Goal: Task Accomplishment & Management: Use online tool/utility

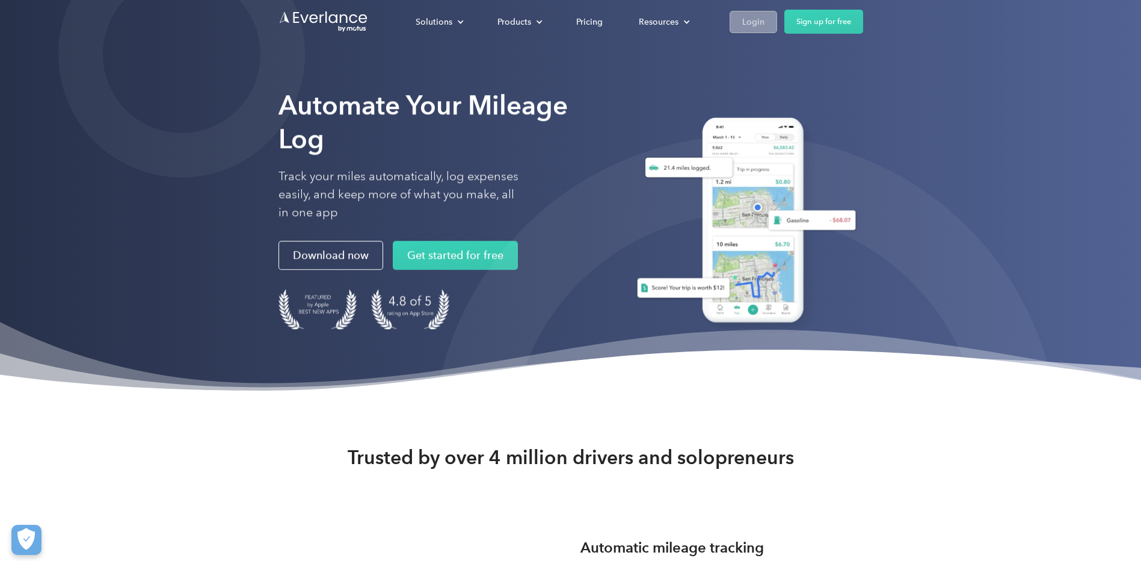
click at [746, 20] on div "Login" at bounding box center [753, 21] width 22 height 15
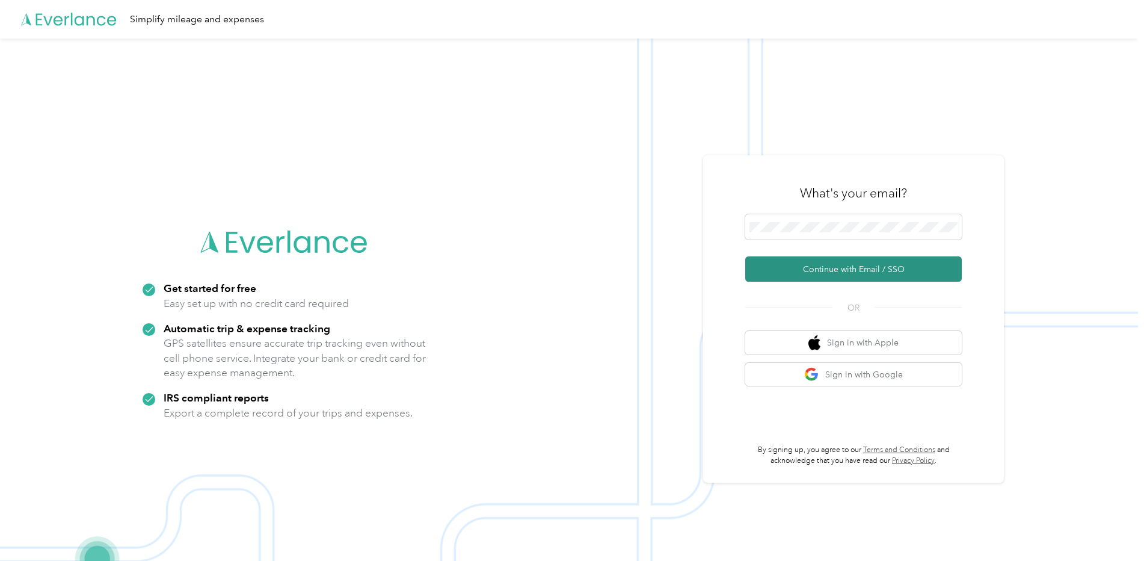
click at [839, 268] on button "Continue with Email / SSO" at bounding box center [853, 268] width 217 height 25
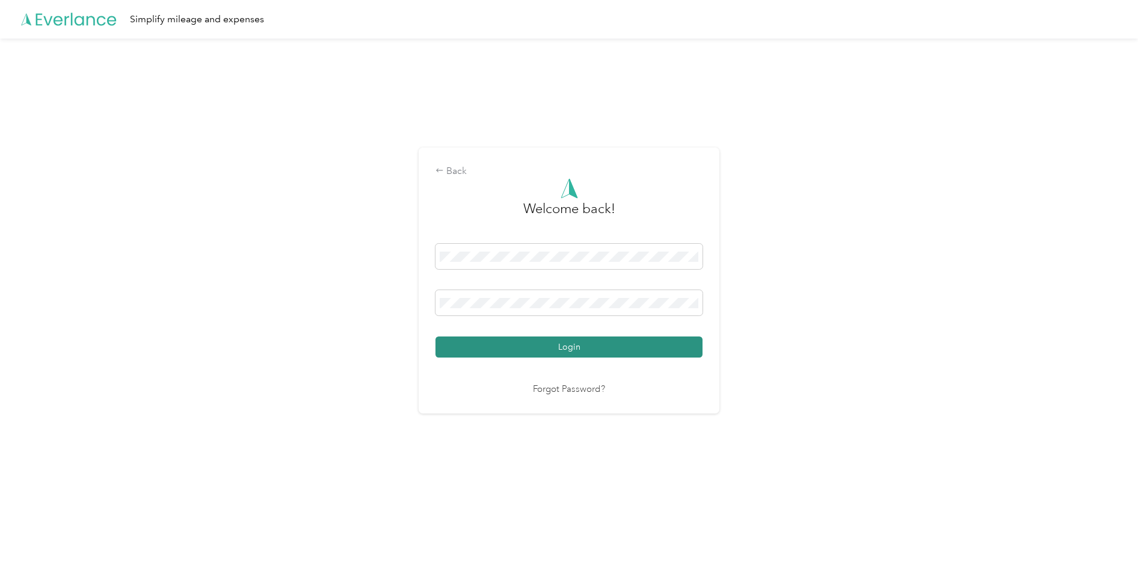
click at [527, 345] on button "Login" at bounding box center [568, 346] width 267 height 21
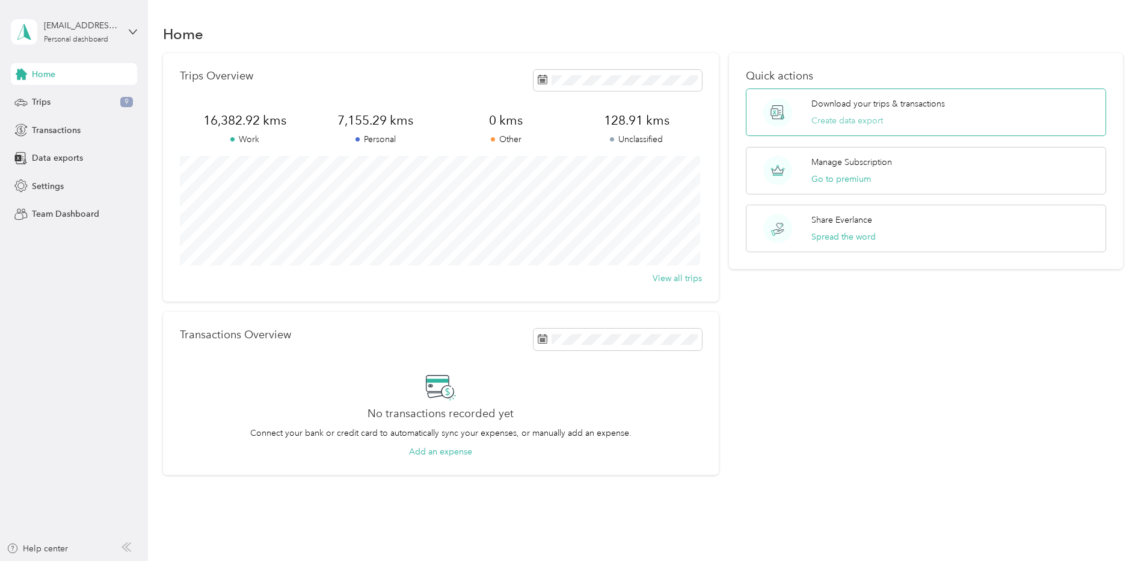
click at [844, 116] on button "Create data export" at bounding box center [847, 120] width 72 height 13
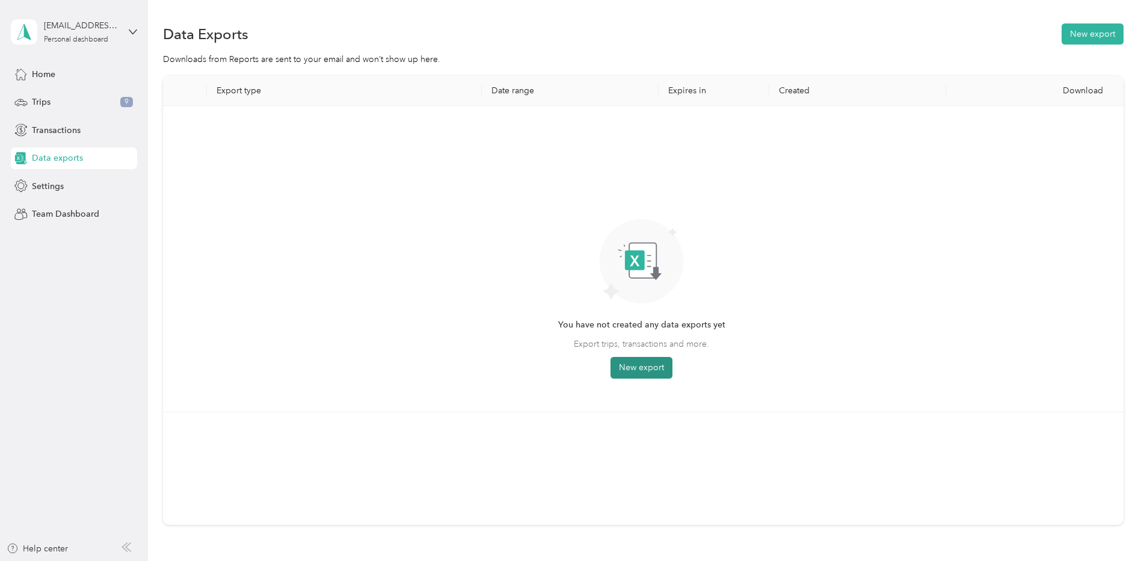
click at [640, 369] on button "New export" at bounding box center [641, 368] width 62 height 22
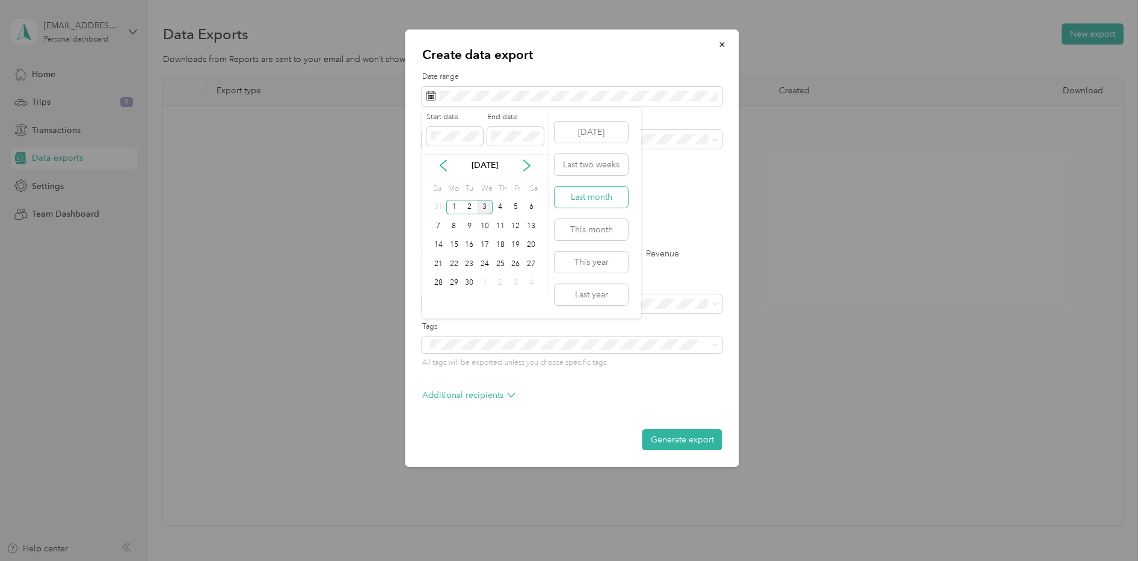
click at [595, 196] on button "Last month" at bounding box center [590, 196] width 73 height 21
click at [437, 245] on li "Camp" at bounding box center [572, 244] width 300 height 21
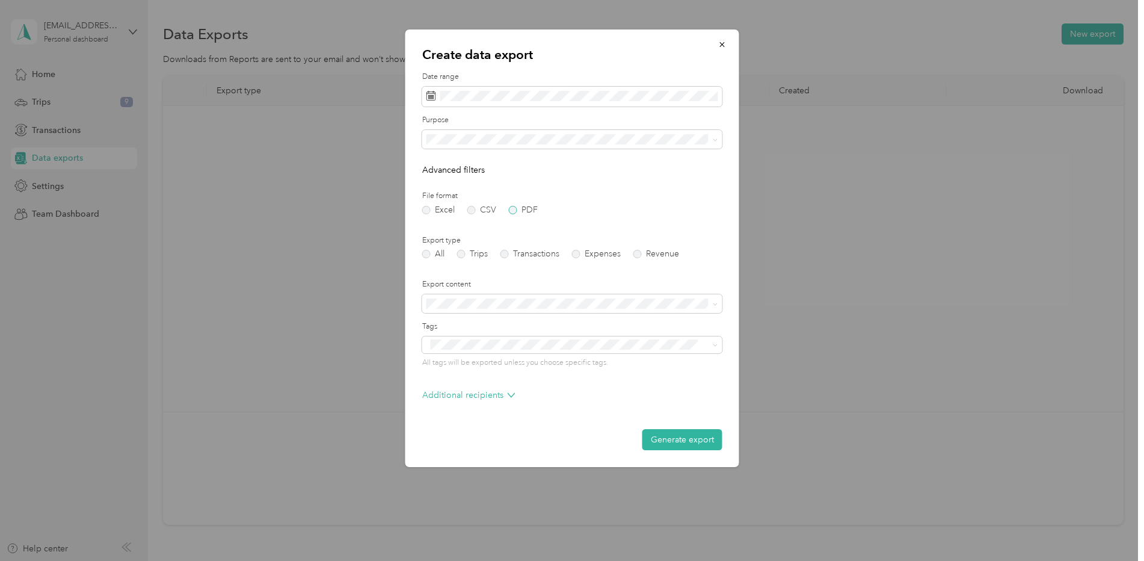
click at [512, 211] on label "PDF" at bounding box center [523, 210] width 29 height 8
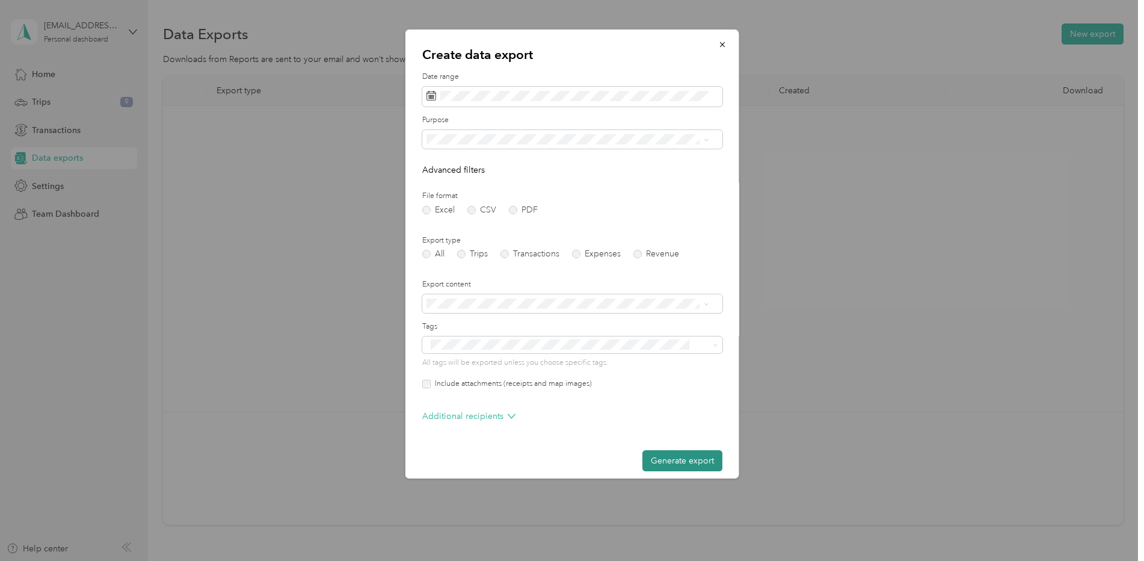
click at [682, 452] on button "Generate export" at bounding box center [682, 460] width 80 height 21
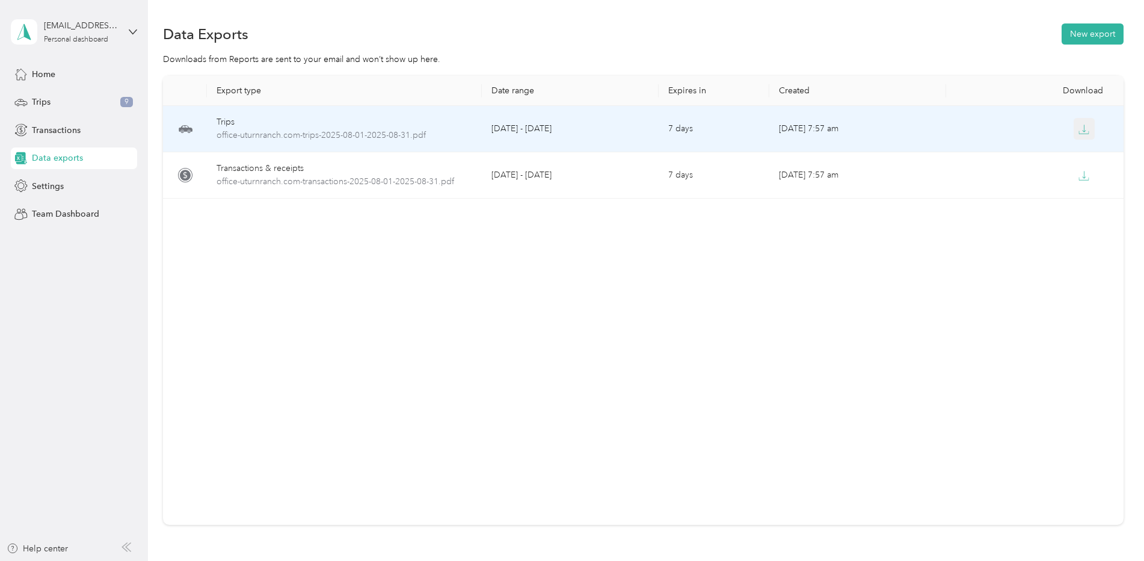
click at [1082, 126] on icon "button" at bounding box center [1083, 129] width 11 height 11
